Goal: Task Accomplishment & Management: Use online tool/utility

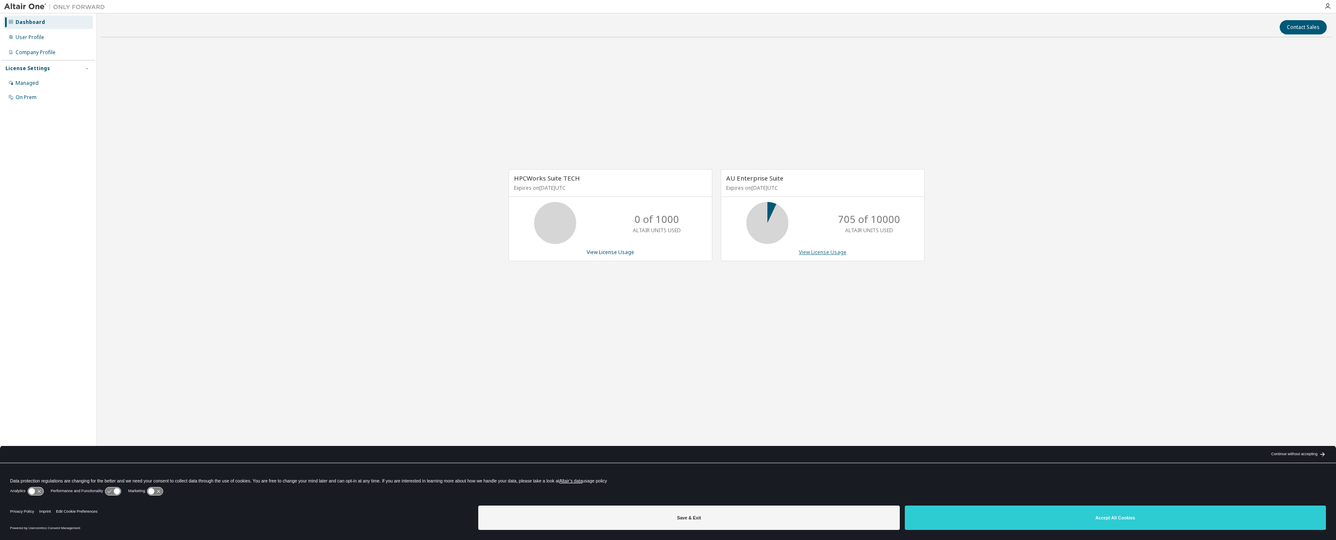
click at [800, 250] on link "View License Usage" at bounding box center [822, 252] width 47 height 7
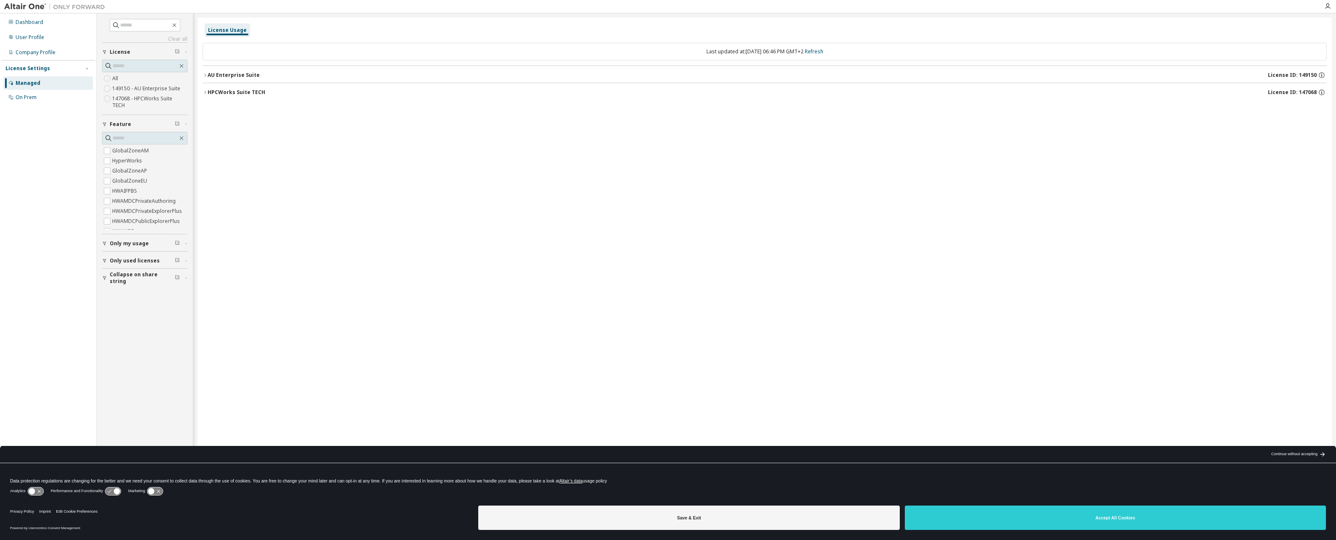
click at [239, 91] on div "HPCWorks Suite TECH" at bounding box center [237, 92] width 58 height 7
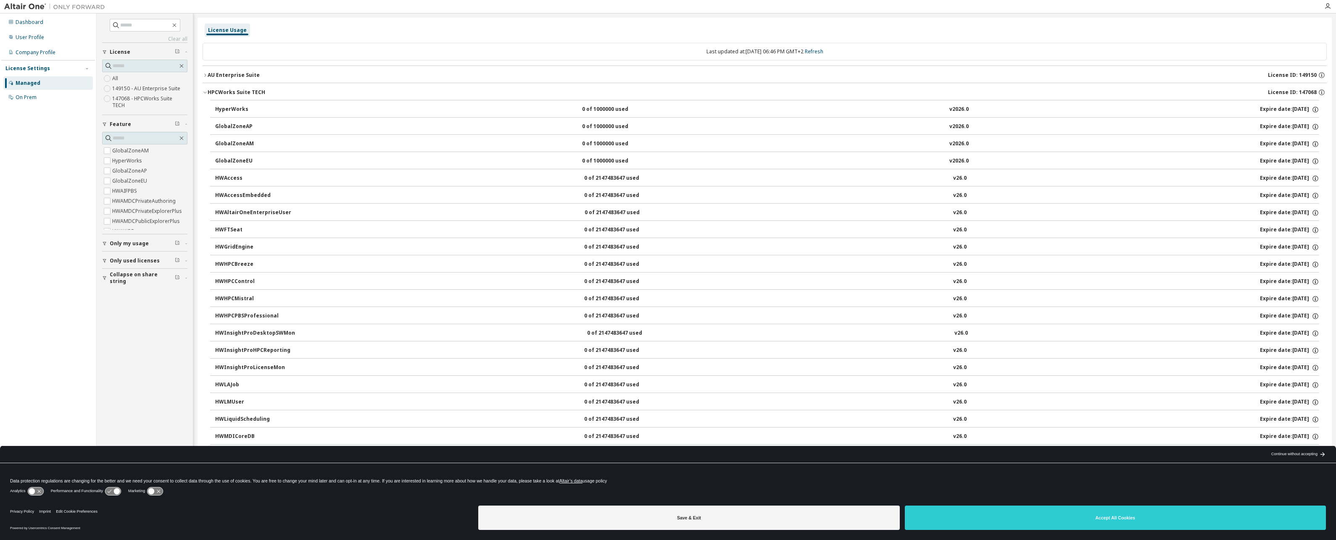
click at [256, 72] on div "AU Enterprise Suite" at bounding box center [234, 75] width 52 height 7
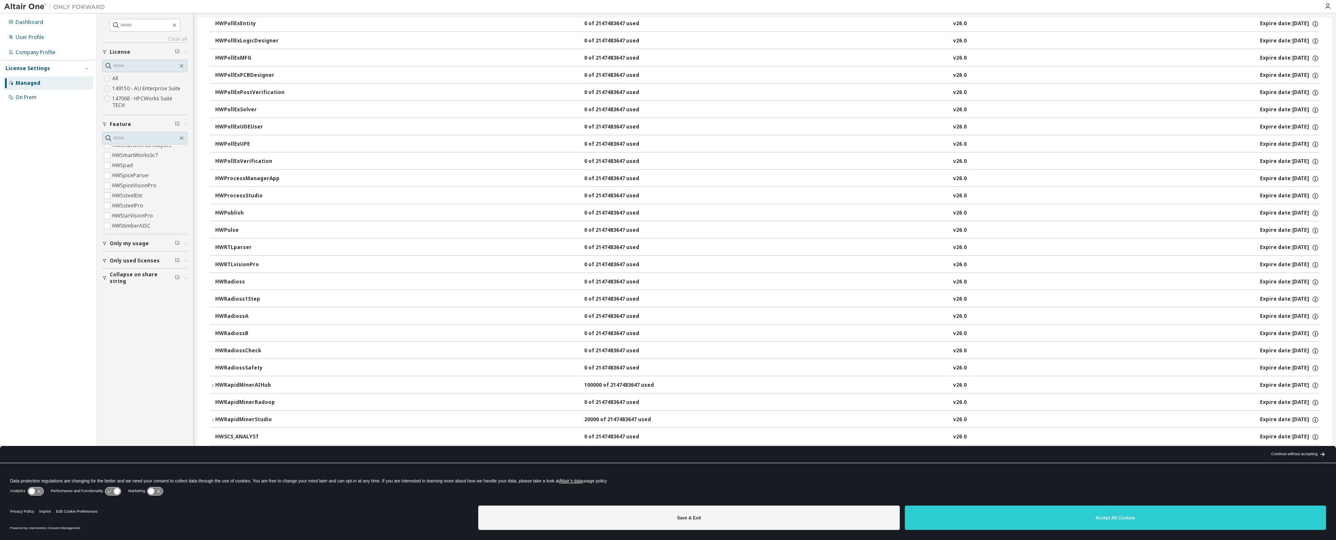
scroll to position [5150, 0]
click at [215, 264] on div "HWSpiceVisionPro" at bounding box center [253, 265] width 76 height 8
